Goal: Task Accomplishment & Management: Manage account settings

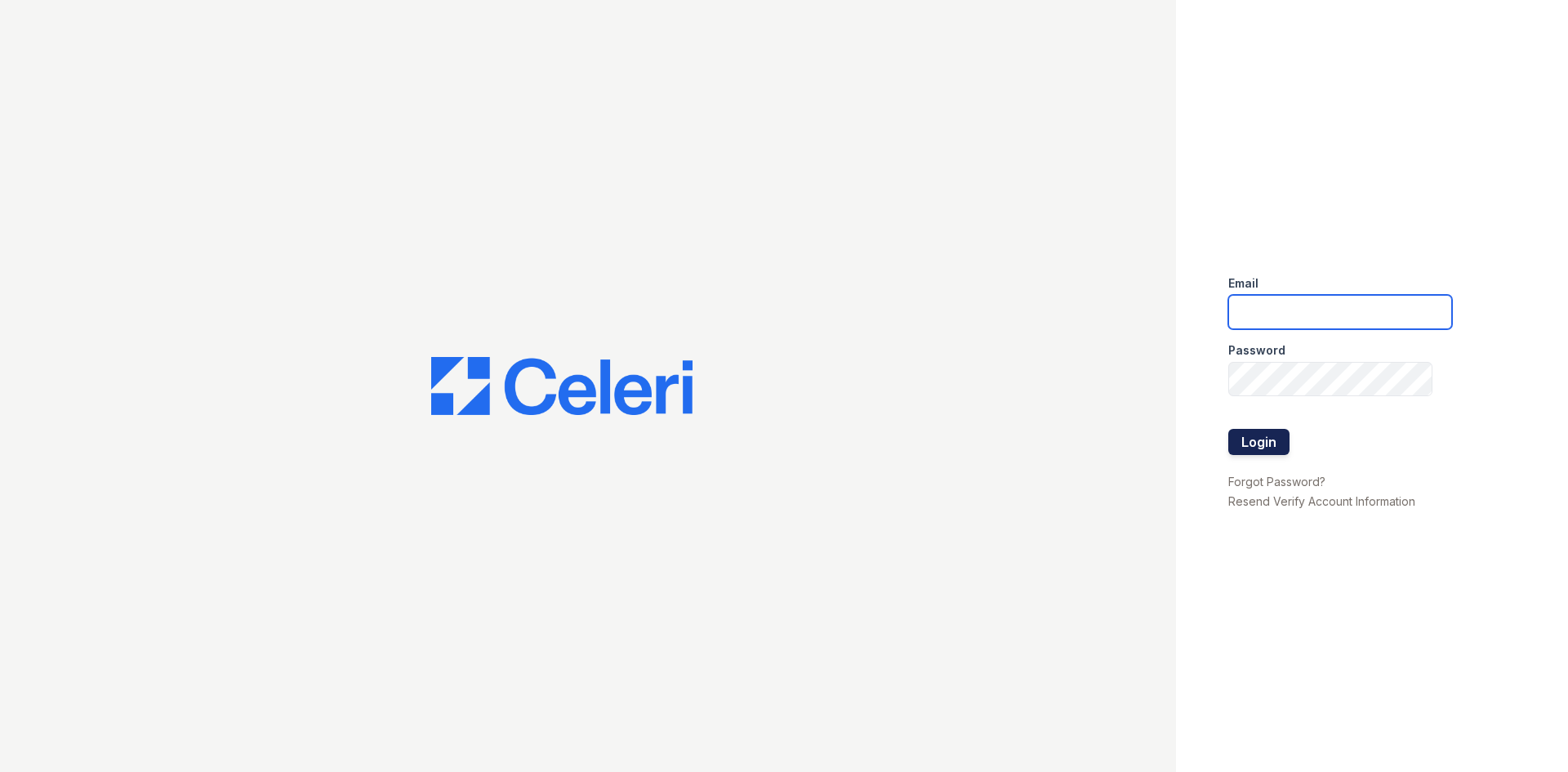
type input "[EMAIL_ADDRESS][DOMAIN_NAME]"
click at [1249, 437] on button "Login" at bounding box center [1258, 442] width 61 height 26
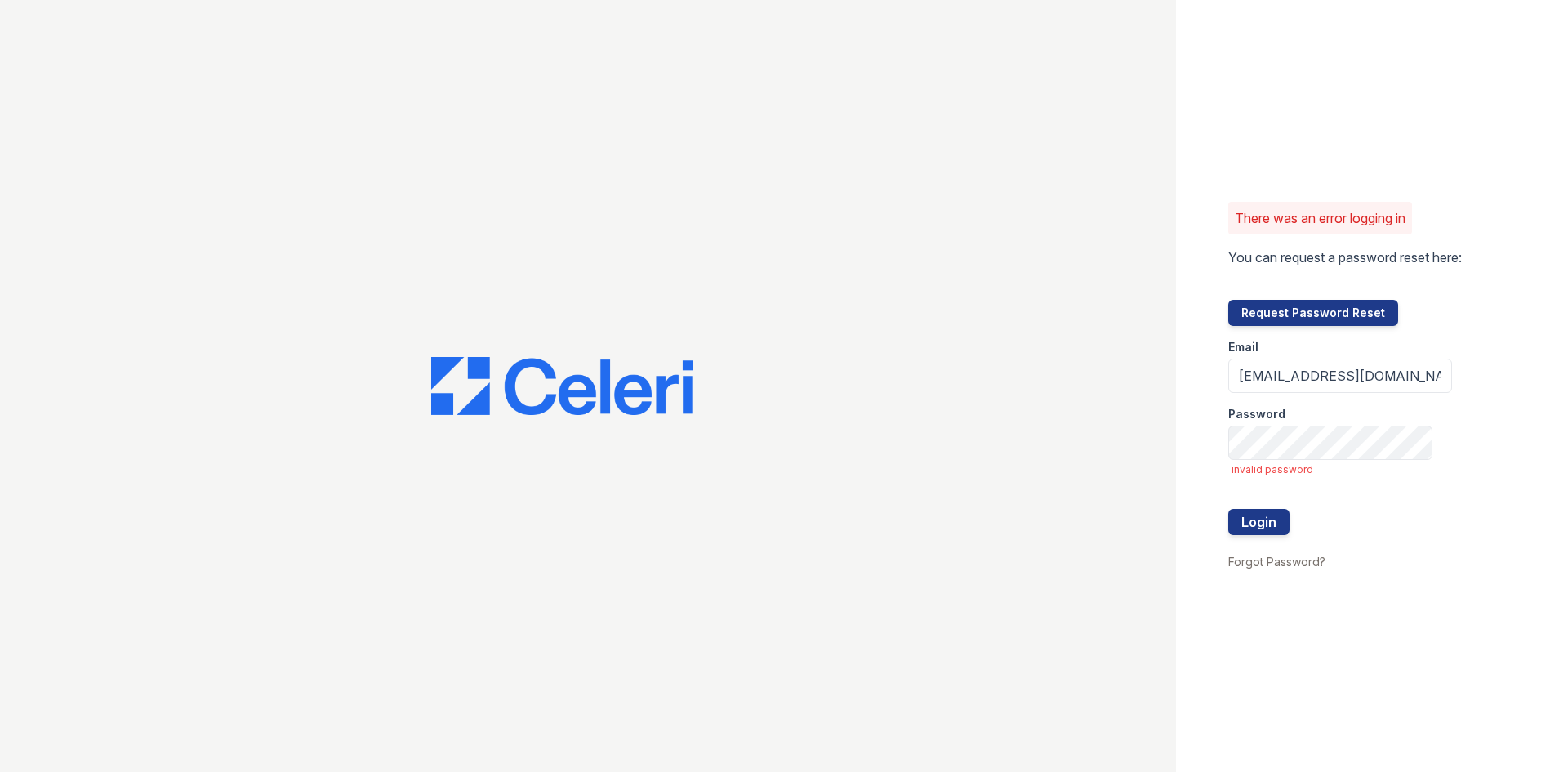
click at [1259, 535] on div at bounding box center [1340, 542] width 224 height 16
click at [1264, 524] on button "Login" at bounding box center [1258, 523] width 61 height 26
click at [1270, 527] on button "Login" at bounding box center [1258, 523] width 61 height 26
